Goal: Communication & Community: Answer question/provide support

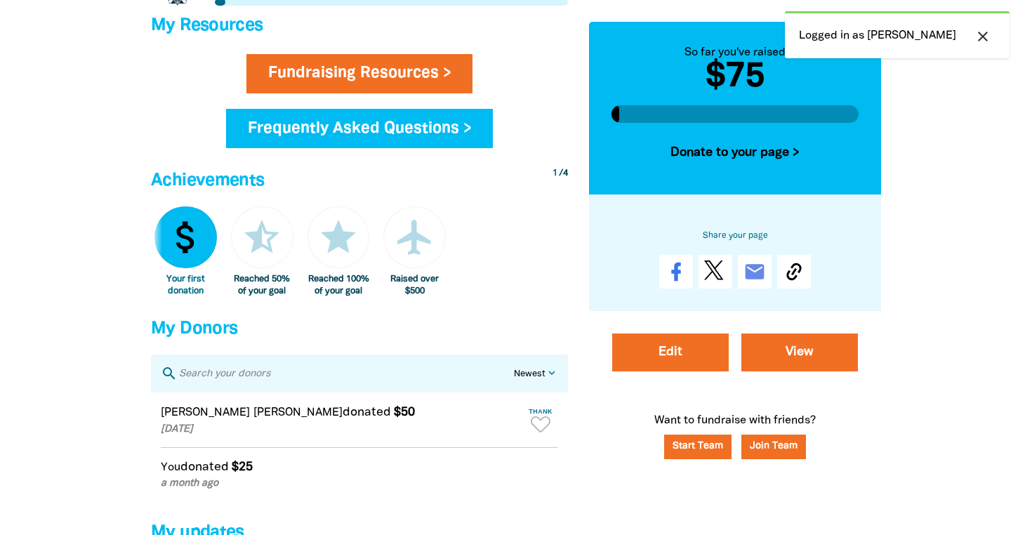
scroll to position [689, 0]
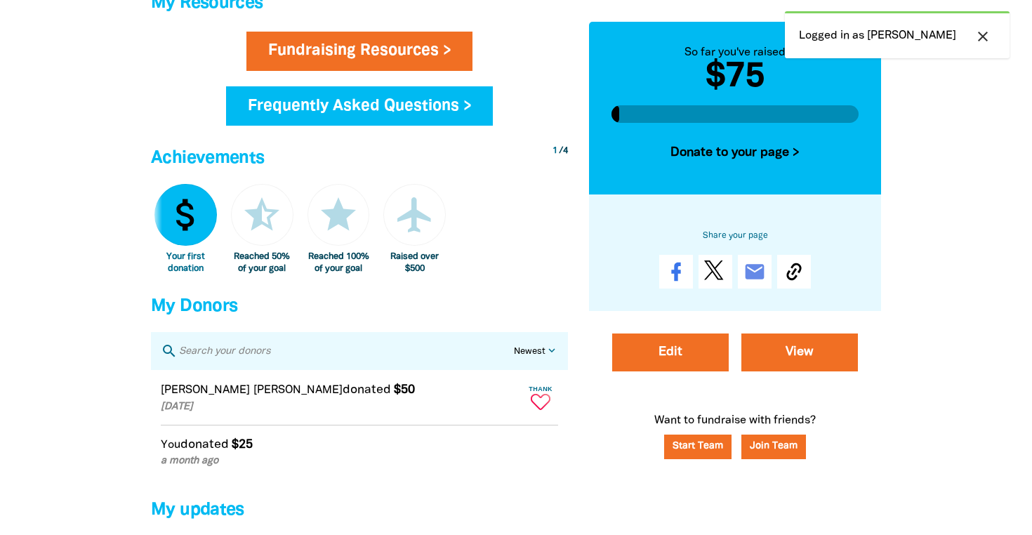
click at [542, 408] on icon "Paginated content" at bounding box center [541, 402] width 20 height 16
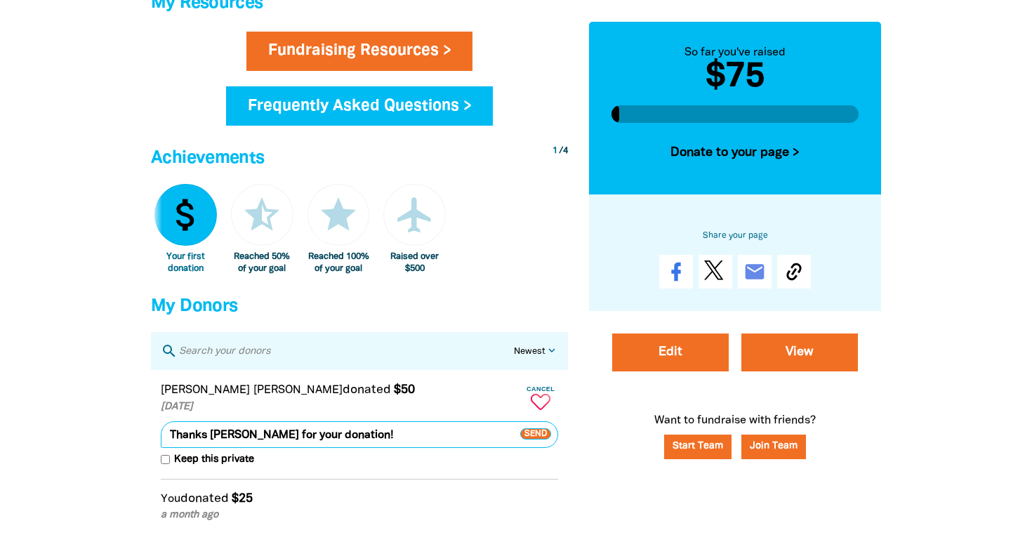
click at [164, 464] on input "Keep this private" at bounding box center [165, 459] width 9 height 9
checkbox input "true"
click at [543, 440] on span "Send" at bounding box center [535, 434] width 31 height 11
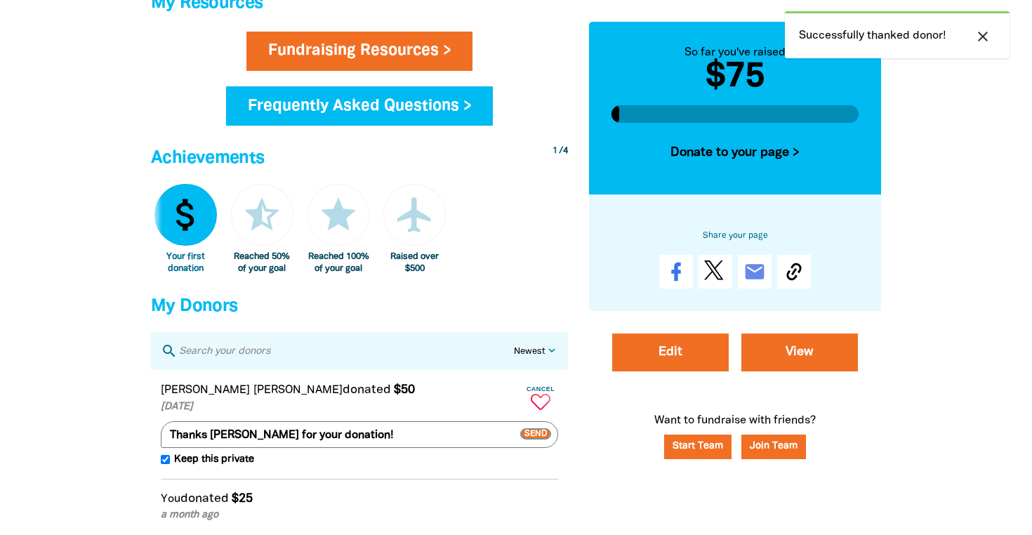
click at [983, 29] on icon "close" at bounding box center [983, 36] width 17 height 17
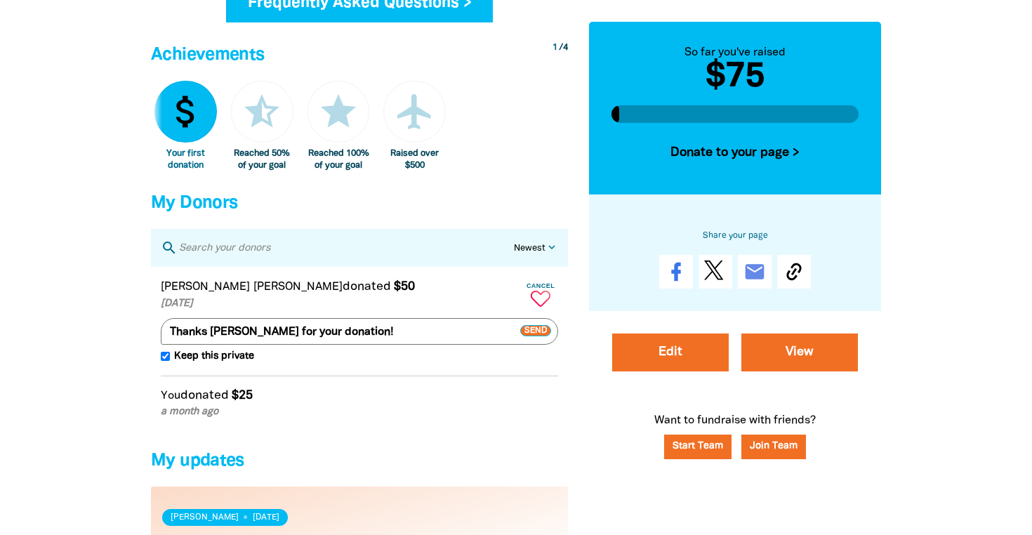
scroll to position [798, 0]
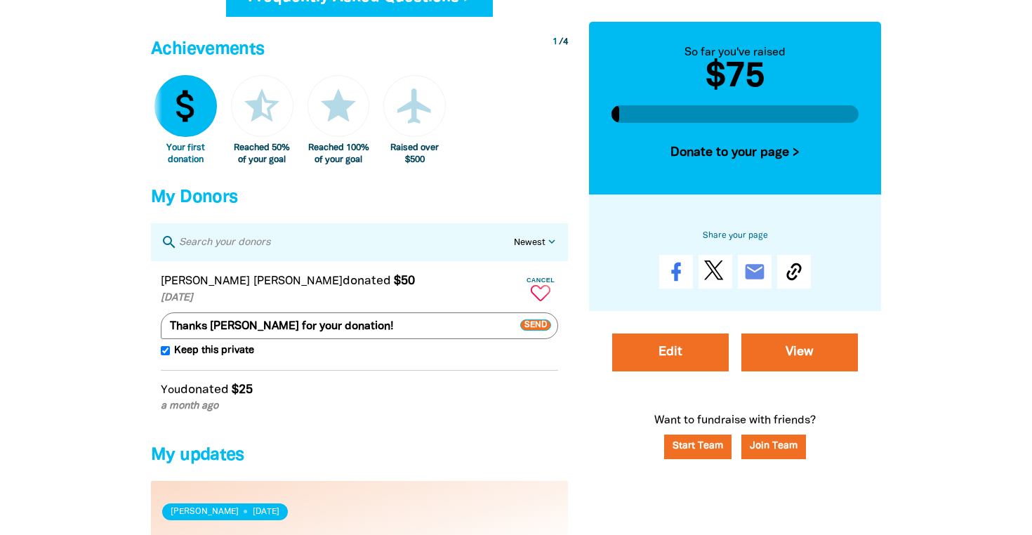
click at [525, 250] on select "Newest Oldest Highest Lowest" at bounding box center [537, 243] width 46 height 13
click at [514, 247] on select "Newest Oldest Highest Lowest" at bounding box center [537, 243] width 46 height 13
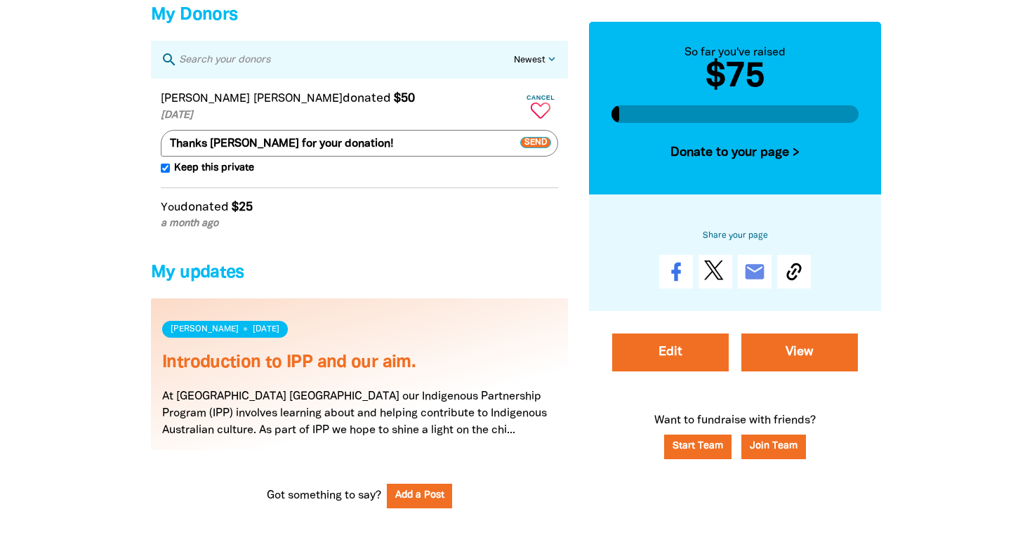
scroll to position [983, 0]
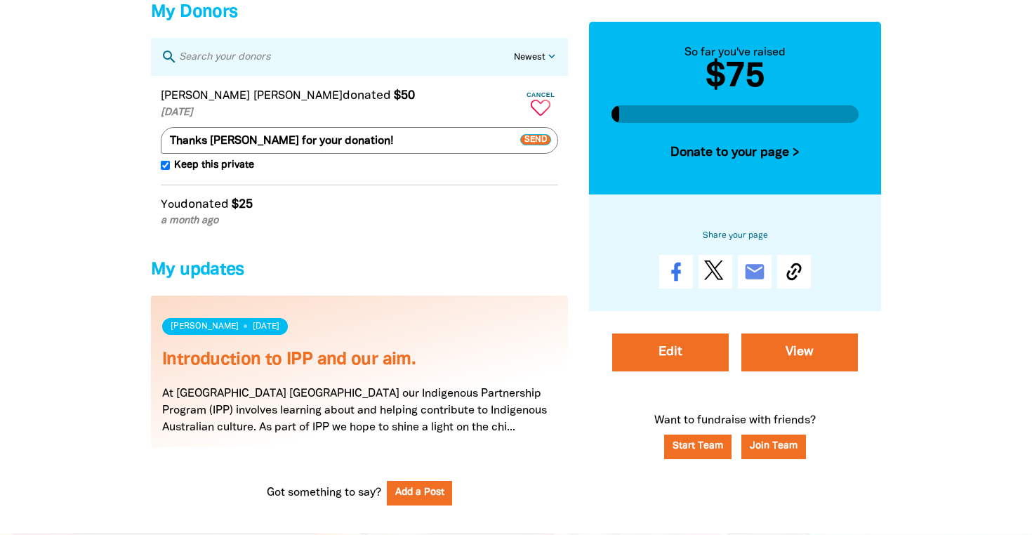
click at [343, 101] on span "donated" at bounding box center [367, 95] width 48 height 11
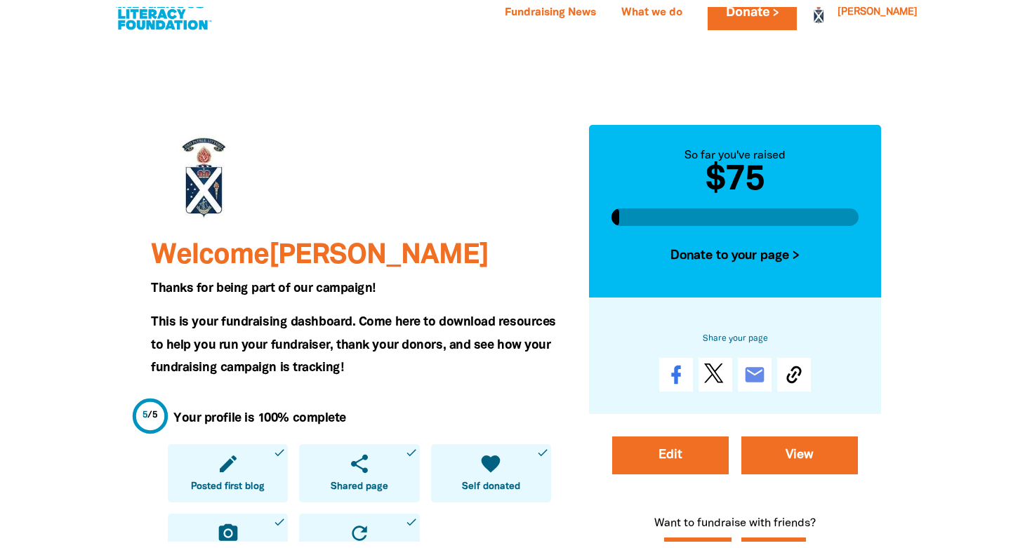
scroll to position [0, 0]
